Goal: Find contact information: Find contact information

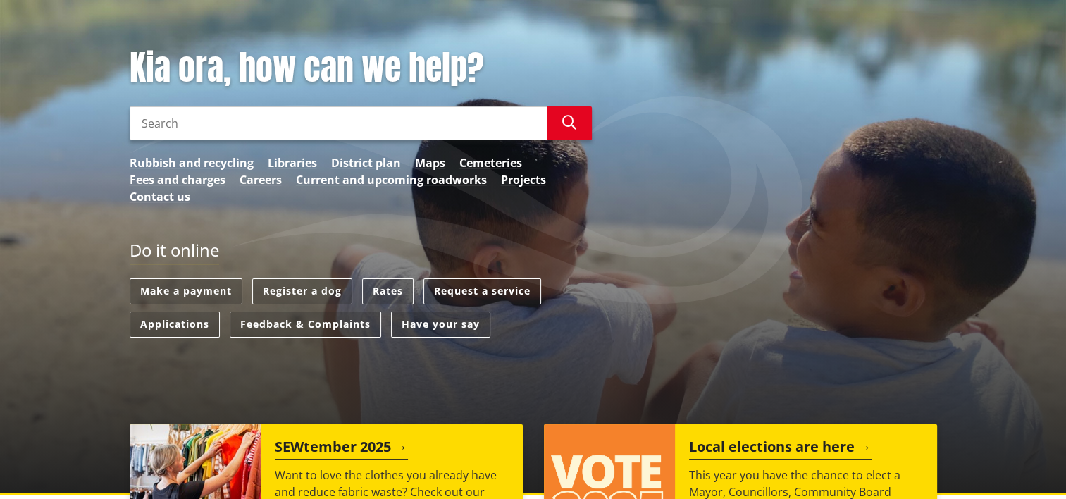
scroll to position [70, 0]
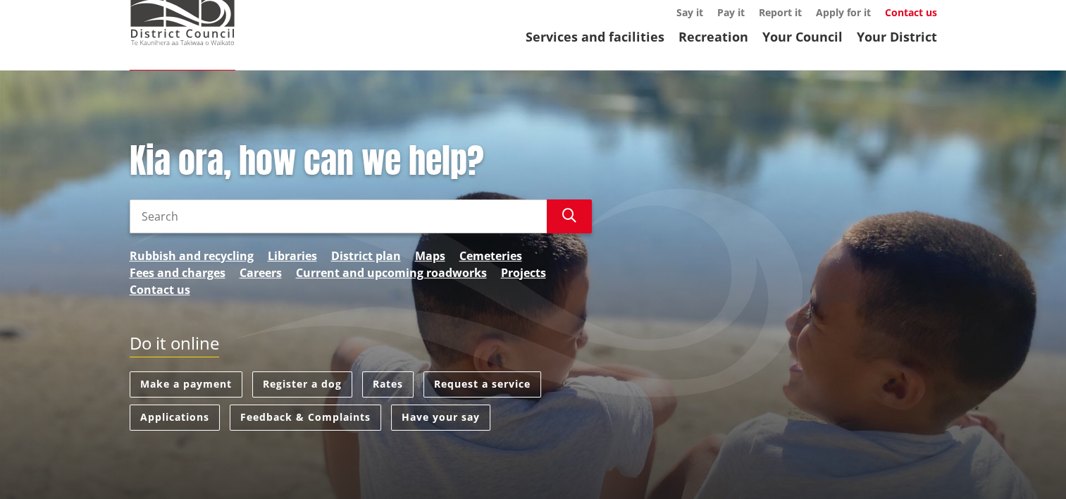
click at [904, 13] on link "Contact us" at bounding box center [911, 12] width 52 height 13
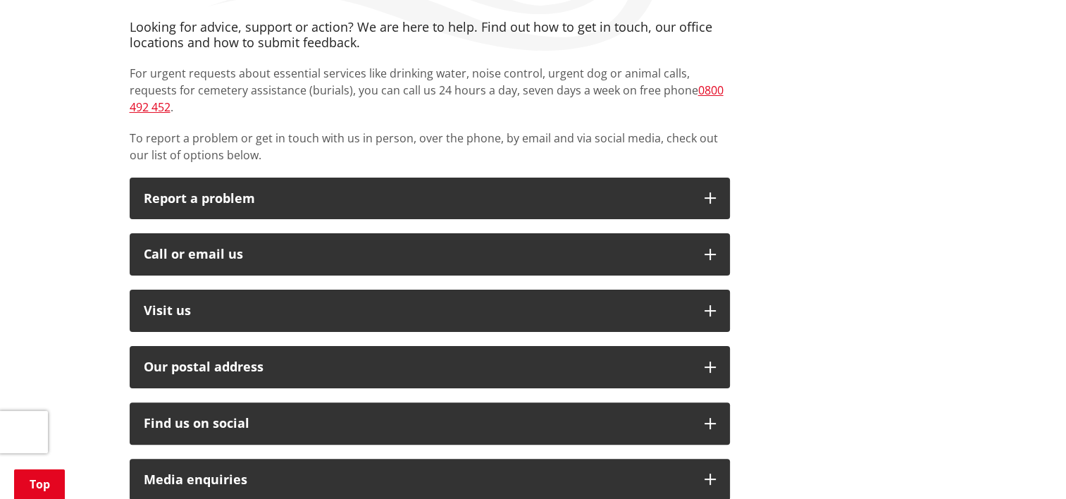
scroll to position [352, 0]
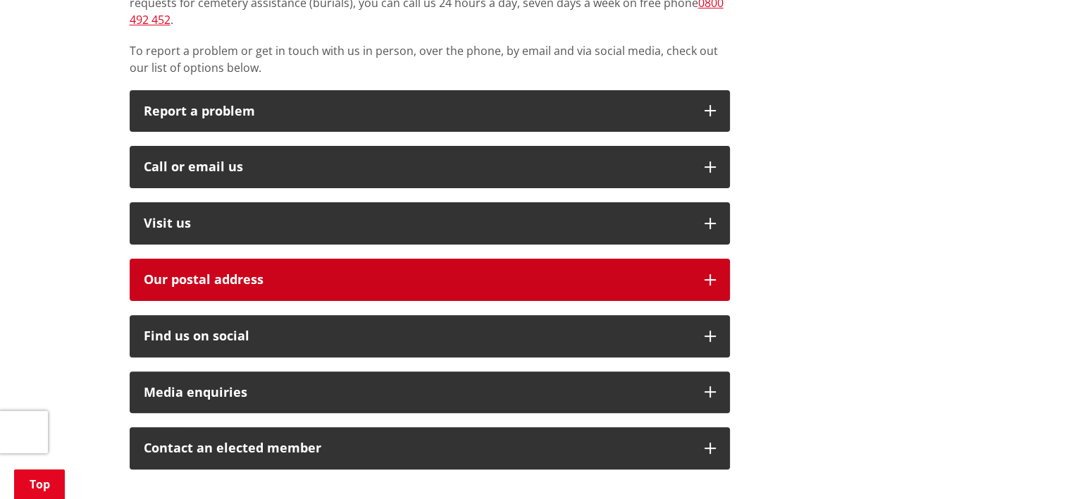
click at [687, 270] on button "Our postal address" at bounding box center [430, 280] width 600 height 42
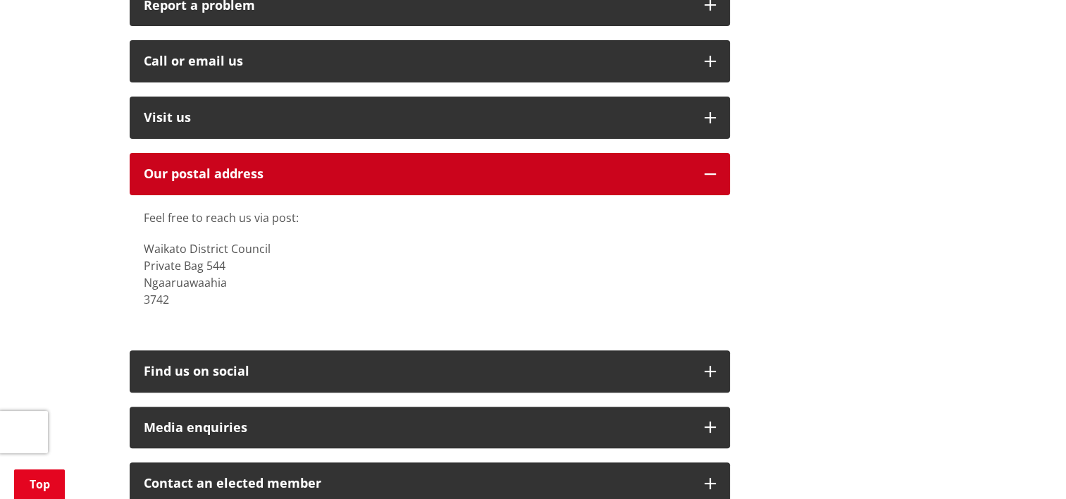
scroll to position [423, 0]
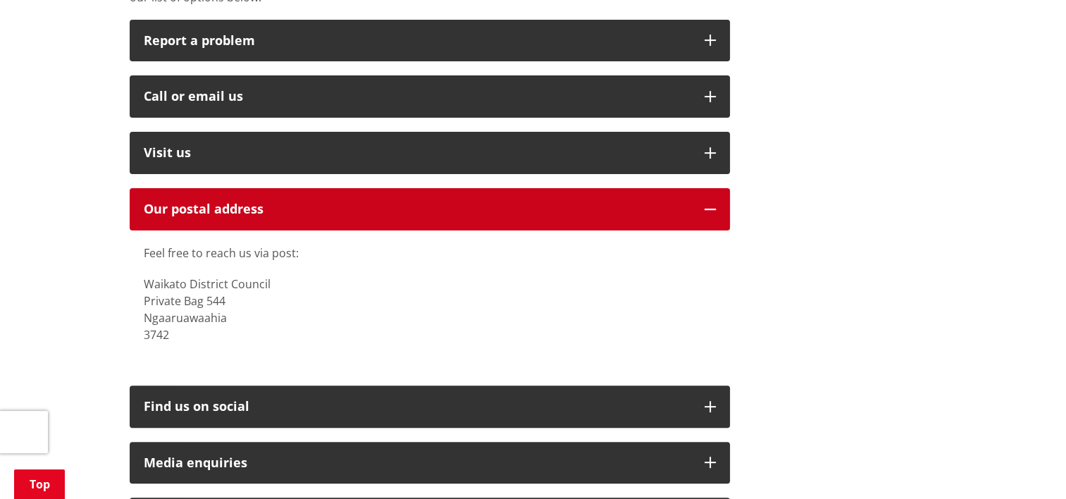
click at [699, 188] on button "Our postal address" at bounding box center [430, 209] width 600 height 42
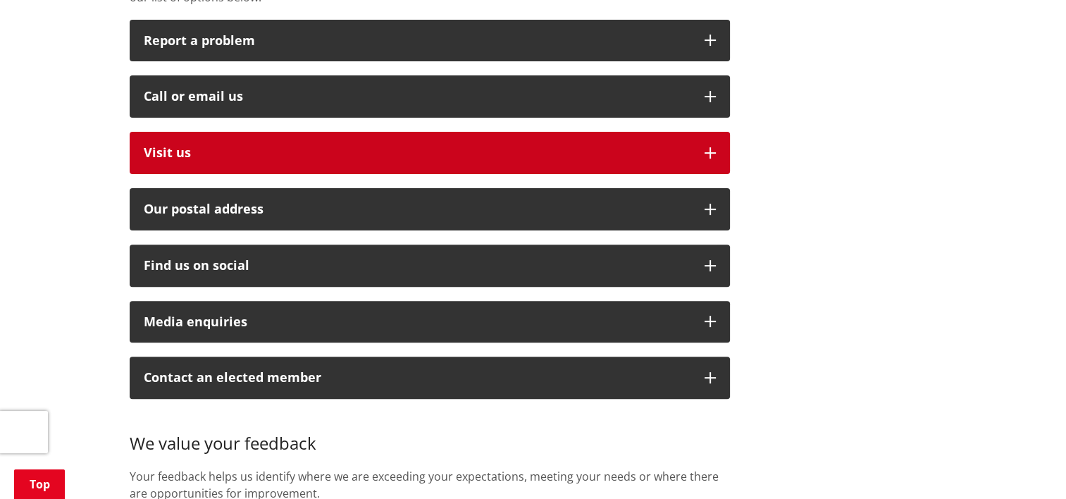
click at [707, 147] on icon "button" at bounding box center [709, 152] width 11 height 11
